Goal: Information Seeking & Learning: Learn about a topic

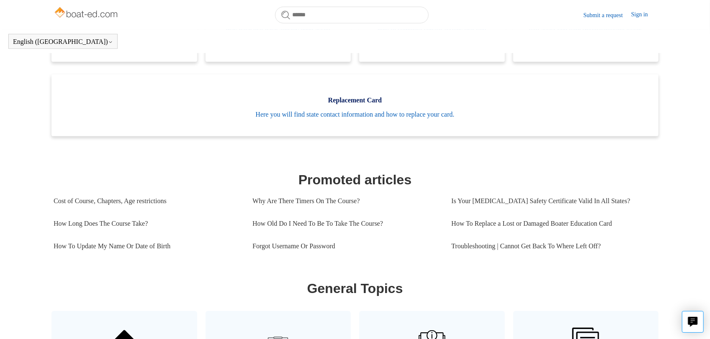
scroll to position [255, 0]
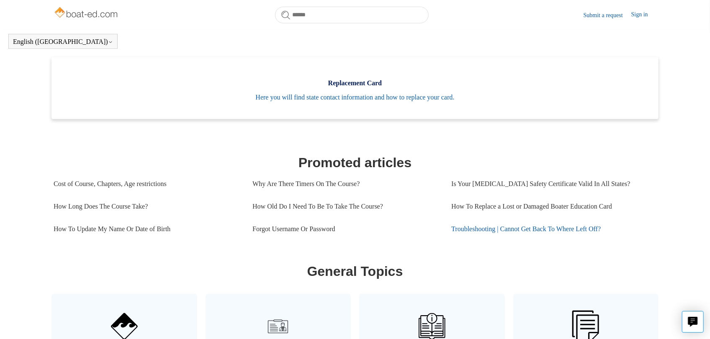
click at [542, 238] on link "Troubleshooting | Cannot Get Back To Where Left Off?" at bounding box center [550, 229] width 199 height 23
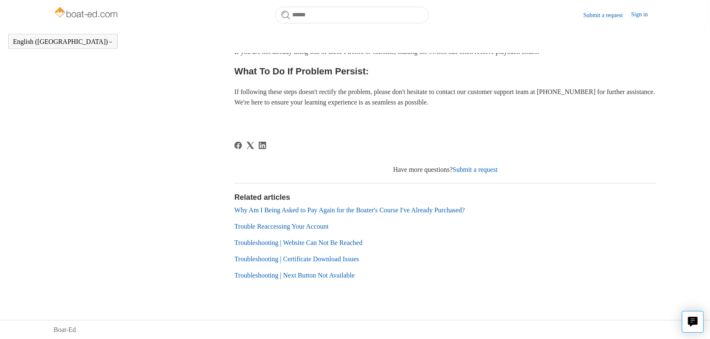
scroll to position [377, 0]
click at [312, 225] on link "Trouble Reaccessing Your Account" at bounding box center [281, 226] width 94 height 7
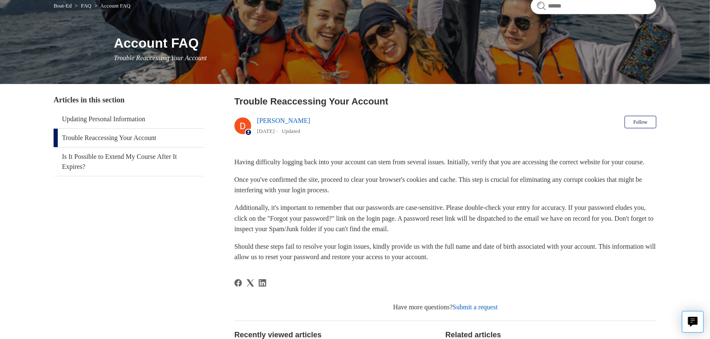
scroll to position [67, 0]
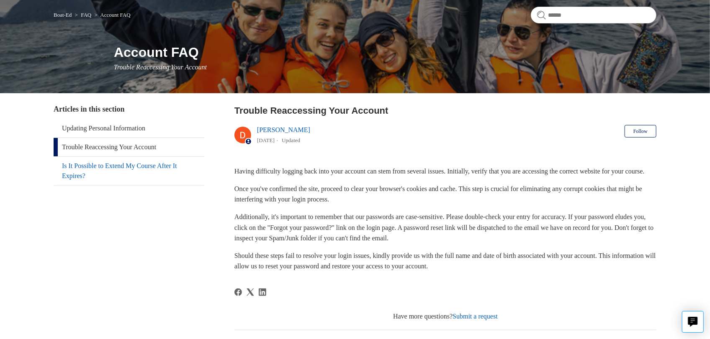
click at [143, 166] on link "Is It Possible to Extend My Course After It Expires?" at bounding box center [129, 171] width 151 height 28
